Goal: Task Accomplishment & Management: Use online tool/utility

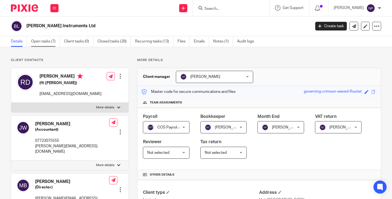
click at [40, 42] on link "Open tasks (7)" at bounding box center [45, 41] width 29 height 11
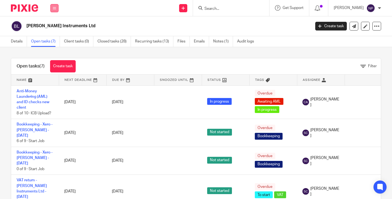
click at [56, 7] on button at bounding box center [54, 8] width 8 height 8
click at [53, 24] on link "Work" at bounding box center [51, 25] width 9 height 4
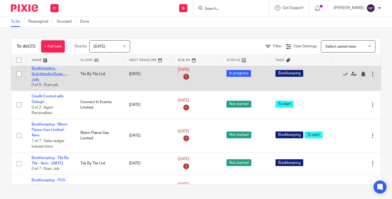
scroll to position [109, 0]
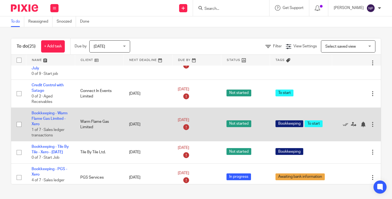
click at [50, 111] on td "Bookkeeping - Warm Flame Gas Limited - Xero 1 of 7 · Sales ledger transactions" at bounding box center [50, 123] width 49 height 33
click at [52, 113] on link "Bookkeeping - Warm Flame Gas Limited - Xero" at bounding box center [50, 118] width 36 height 15
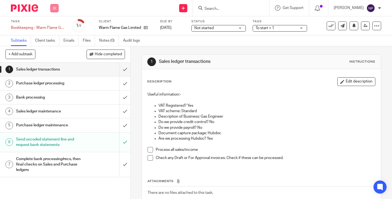
click at [54, 10] on icon at bounding box center [54, 8] width 3 height 3
click at [53, 25] on link "Work" at bounding box center [52, 25] width 10 height 4
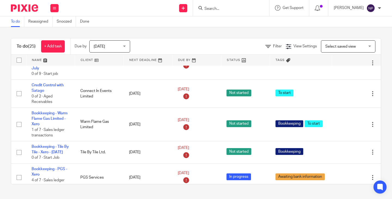
scroll to position [163, 0]
